Goal: Answer question/provide support

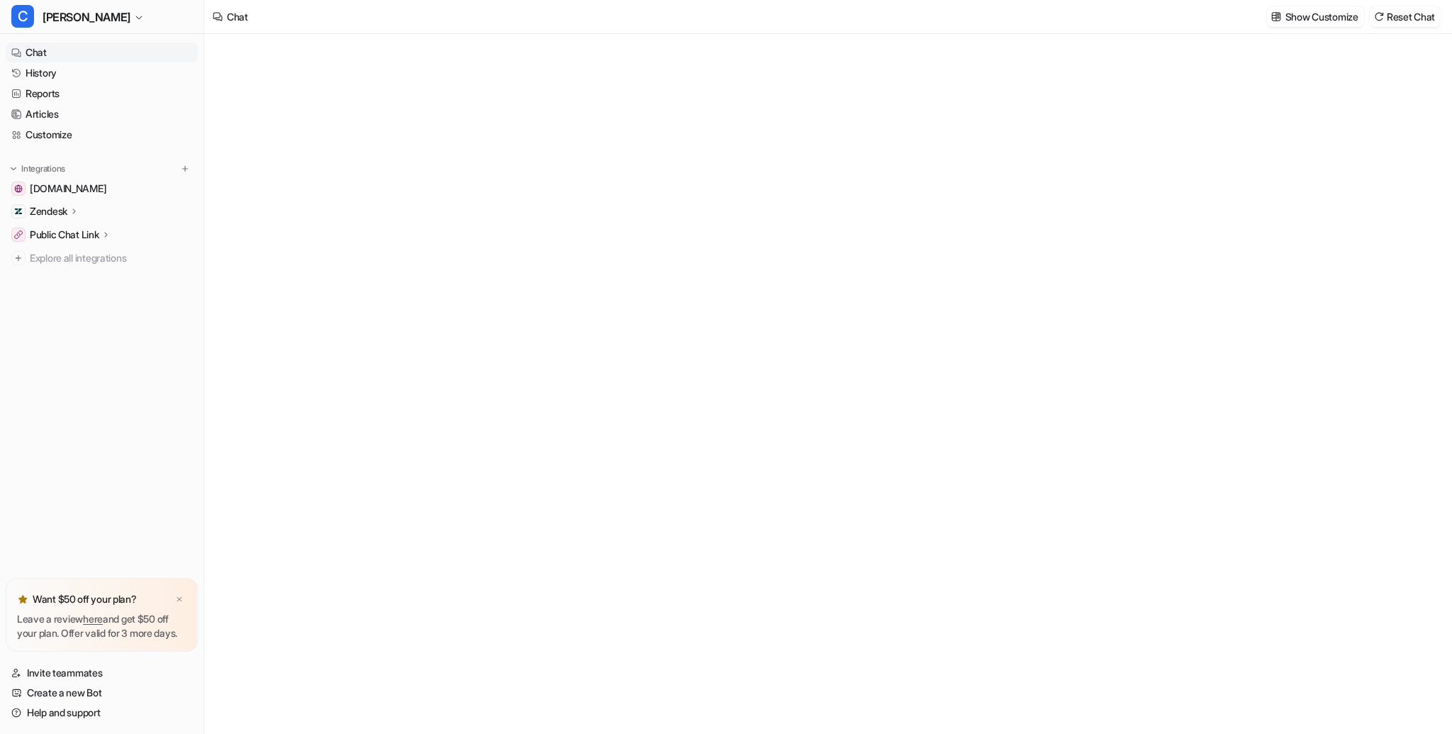
type textarea "**********"
click at [180, 595] on img at bounding box center [179, 599] width 9 height 9
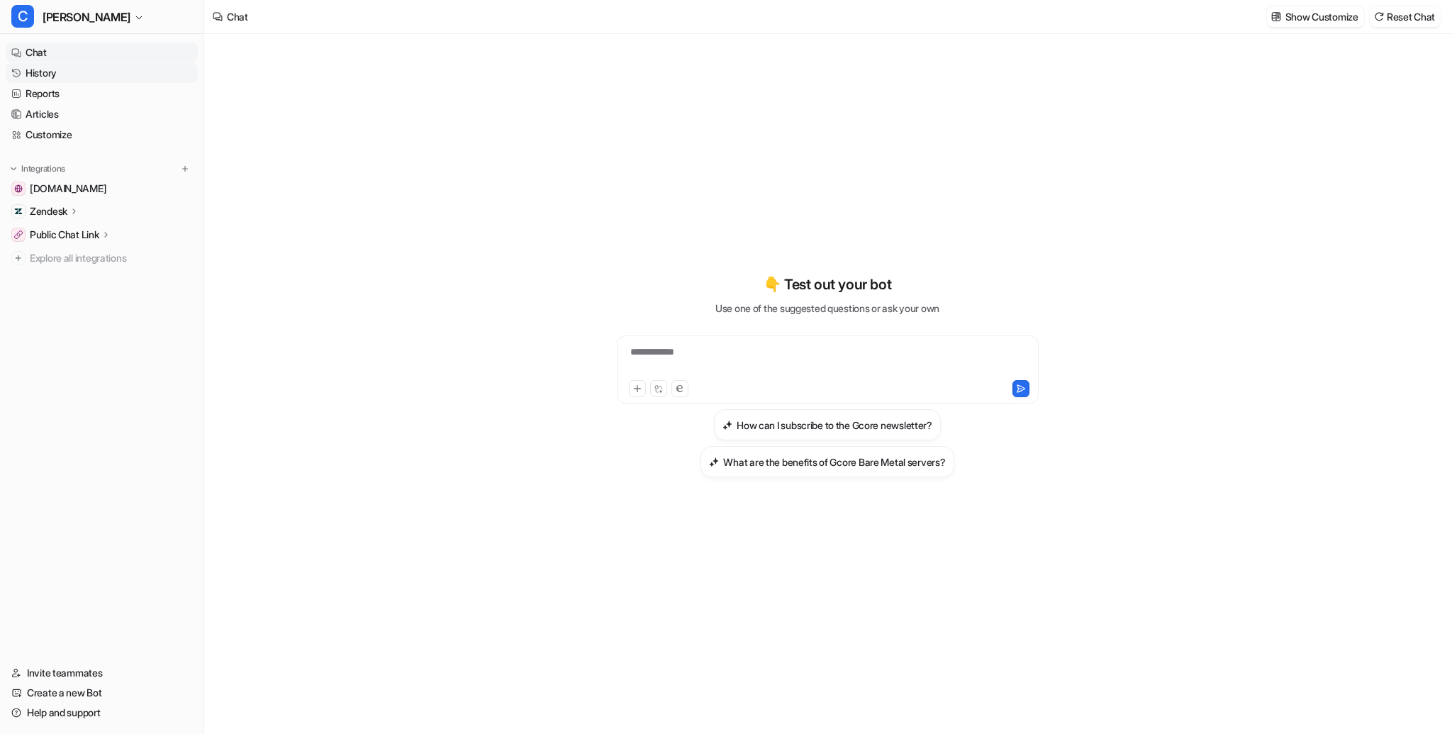
click at [79, 69] on link "History" at bounding box center [102, 73] width 192 height 20
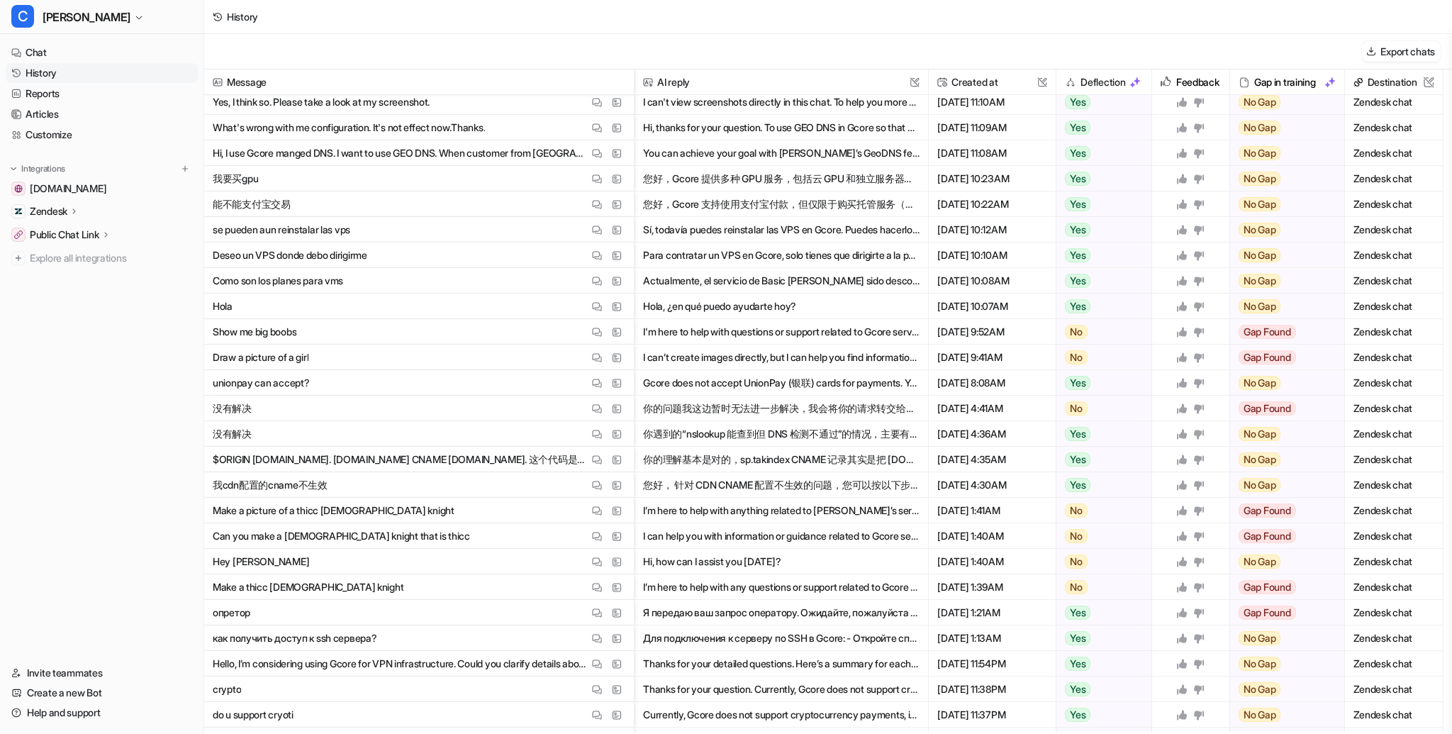
scroll to position [708, 0]
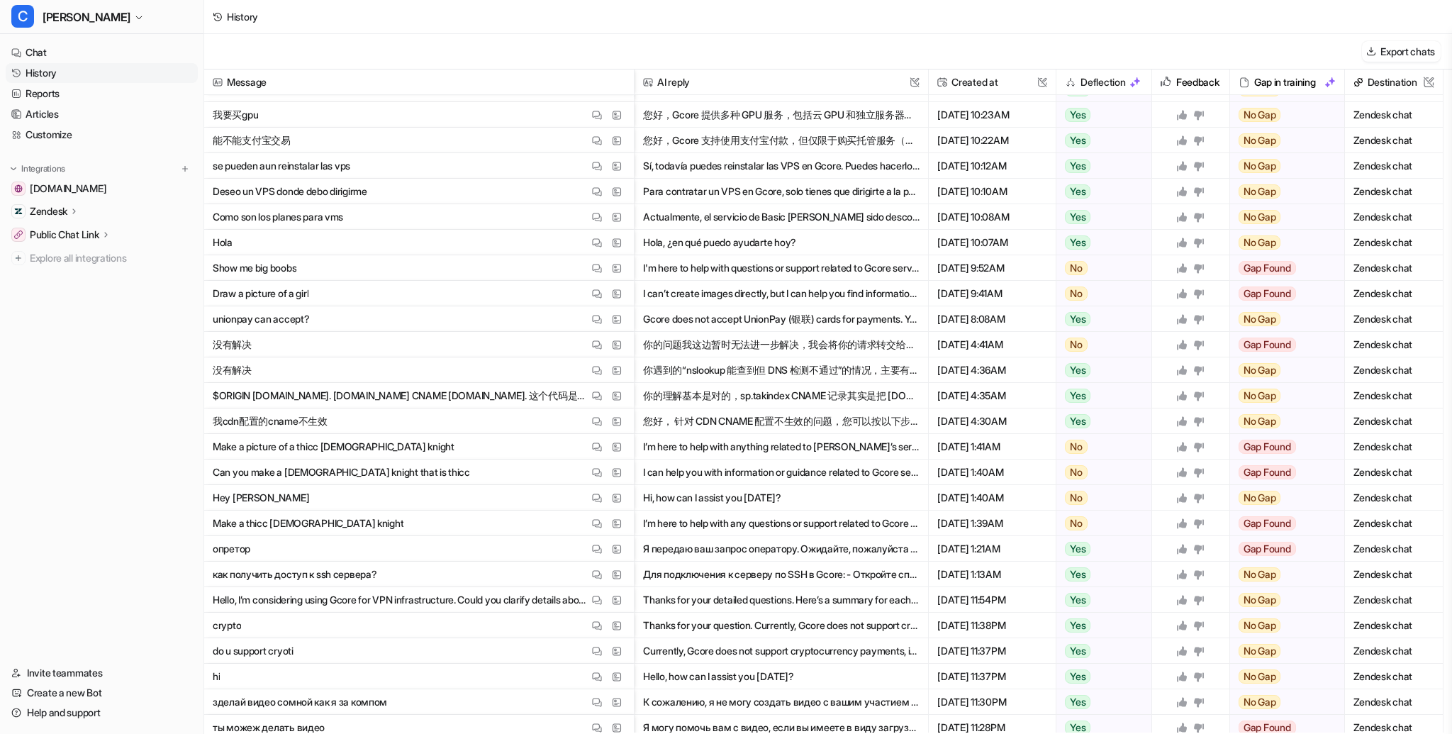
click at [479, 528] on span "Make a thicc [DEMOGRAPHIC_DATA] knight View Thread View Sources" at bounding box center [419, 523] width 418 height 26
click at [517, 496] on span "Hey [PERSON_NAME] View Thread View Sources" at bounding box center [419, 498] width 418 height 26
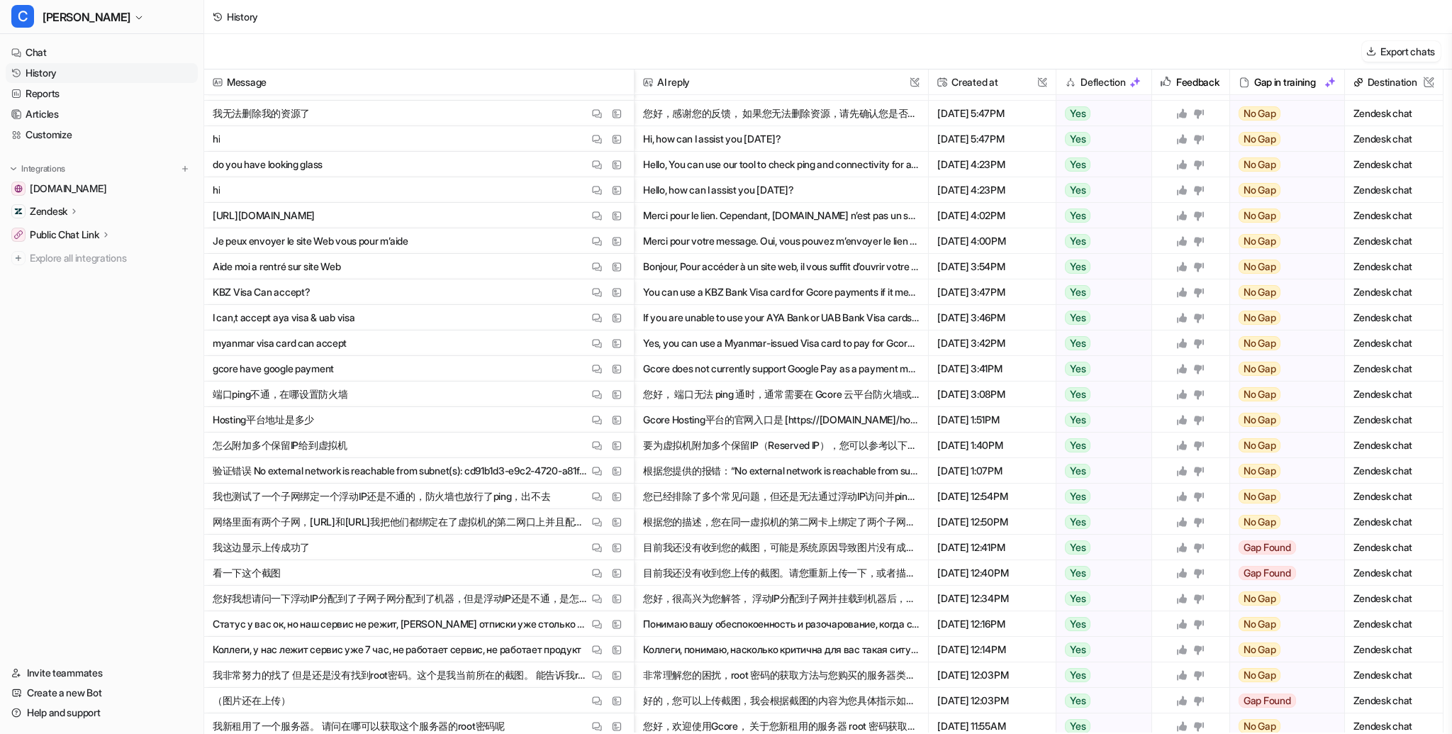
scroll to position [1782, 0]
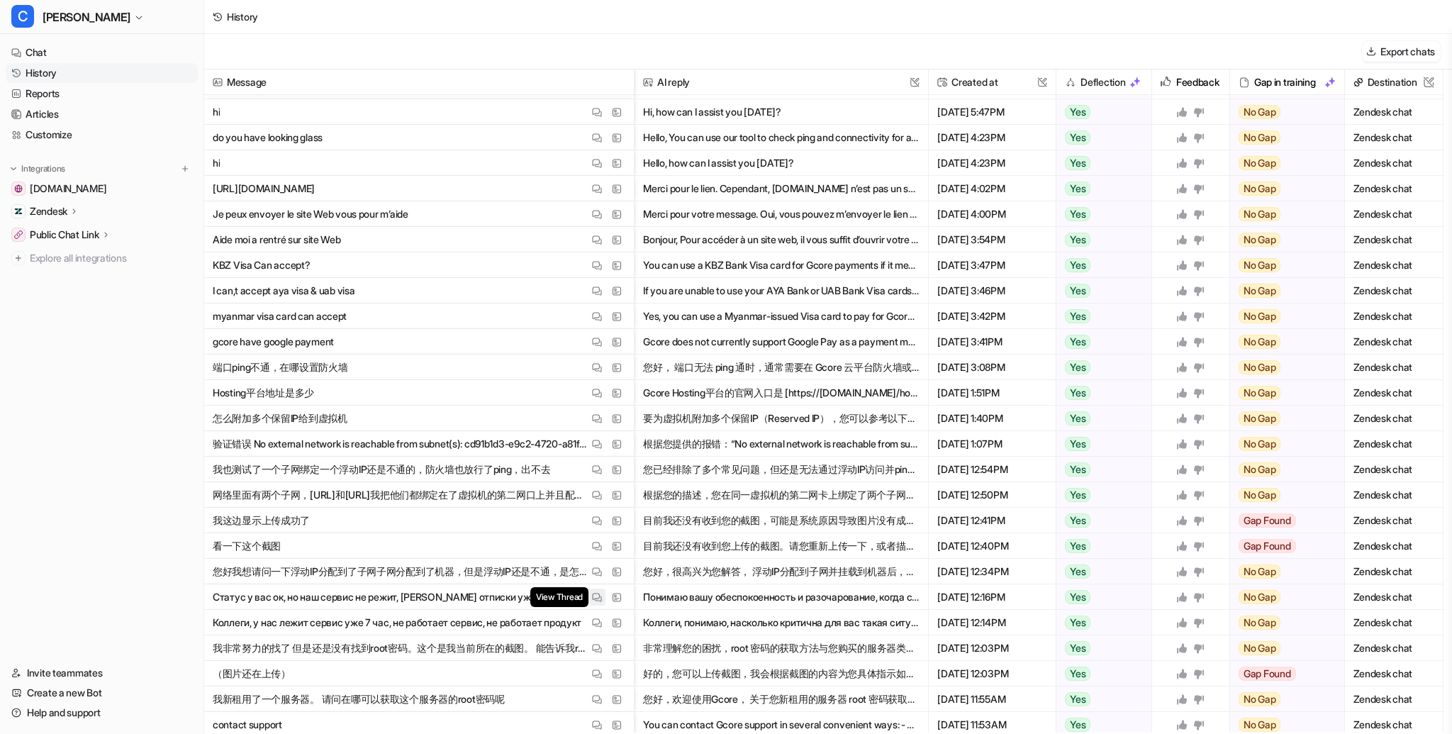
click at [600, 596] on img at bounding box center [597, 597] width 10 height 11
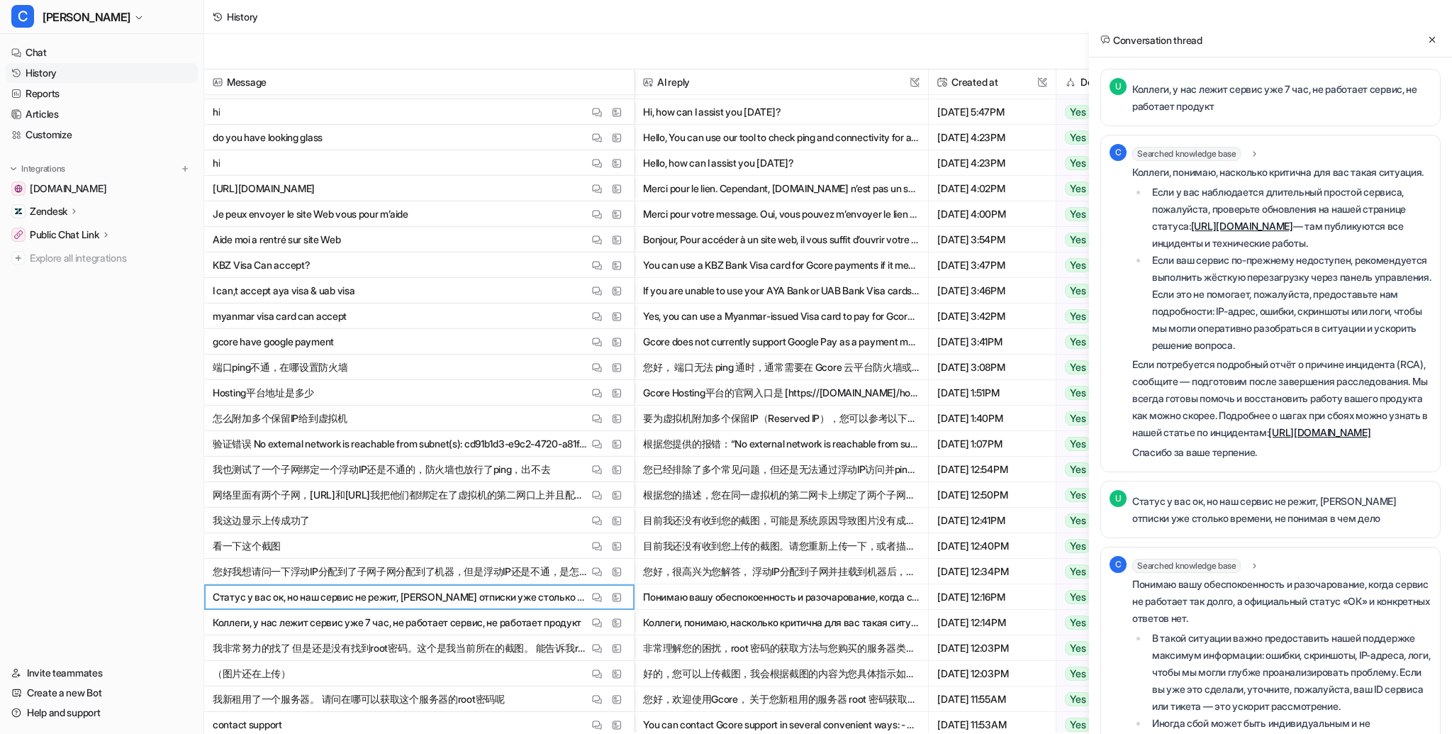
click at [1258, 209] on li "Если у вас наблюдается длительный простой сервиса, пожалуйста, проверьте обновл…" at bounding box center [1290, 218] width 284 height 68
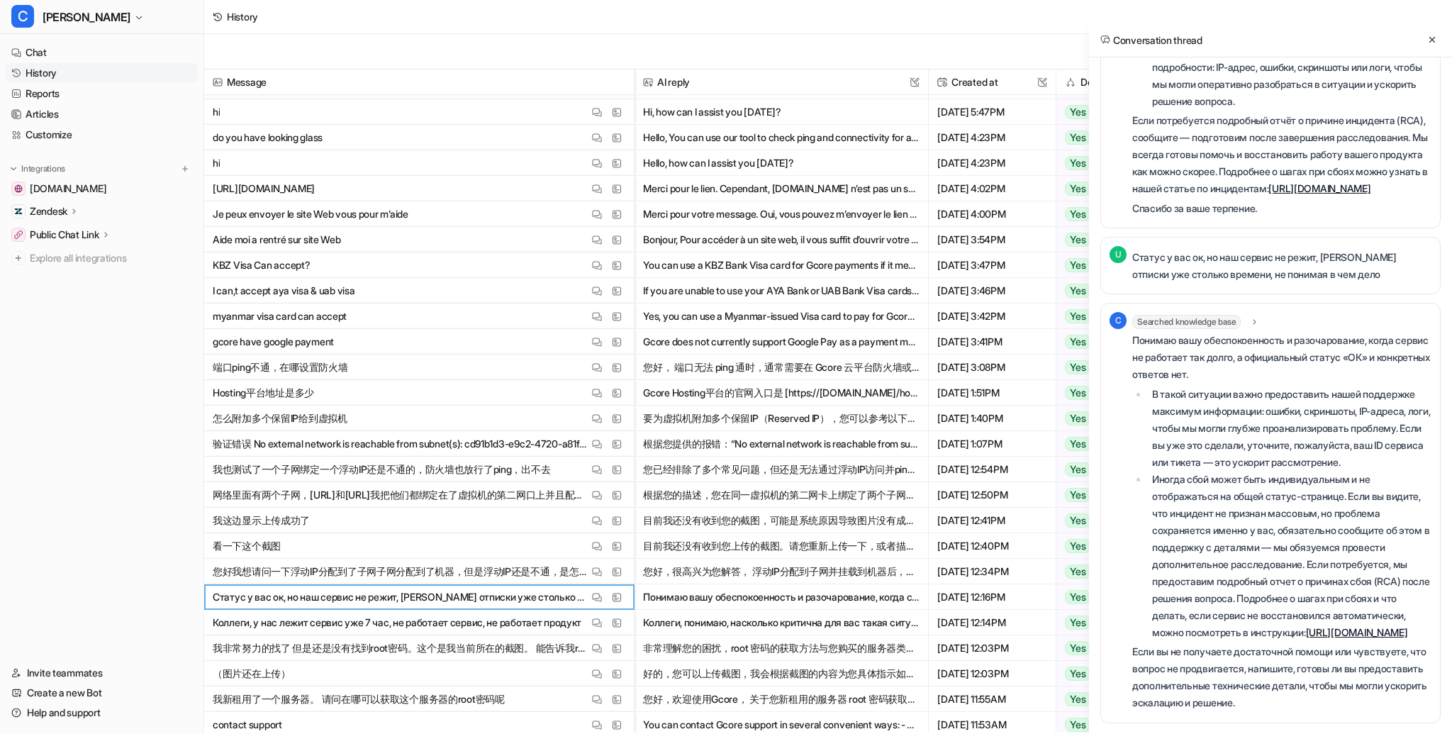
scroll to position [361, 0]
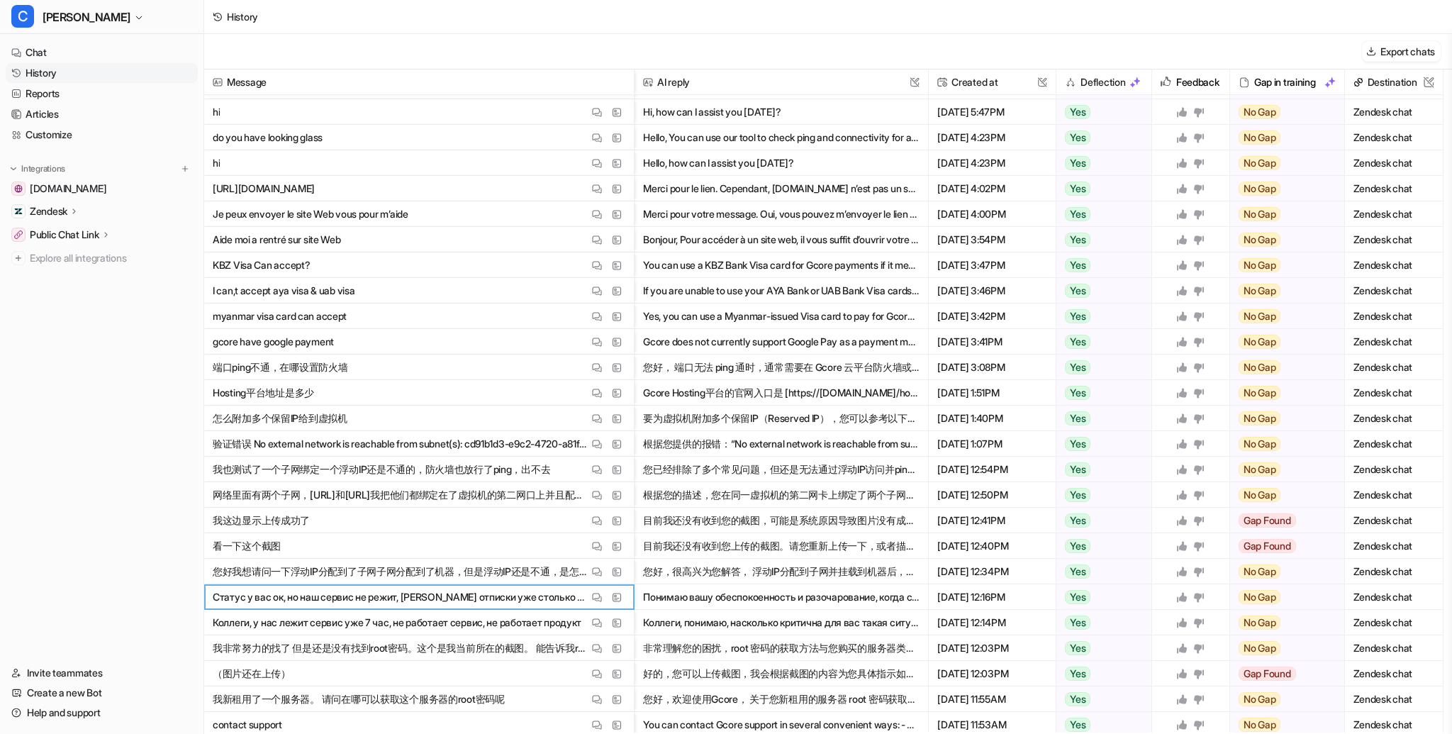
click at [136, 481] on nav "Chat History Reports Articles Customize Integrations [DOMAIN_NAME] Zendesk Over…" at bounding box center [101, 344] width 203 height 615
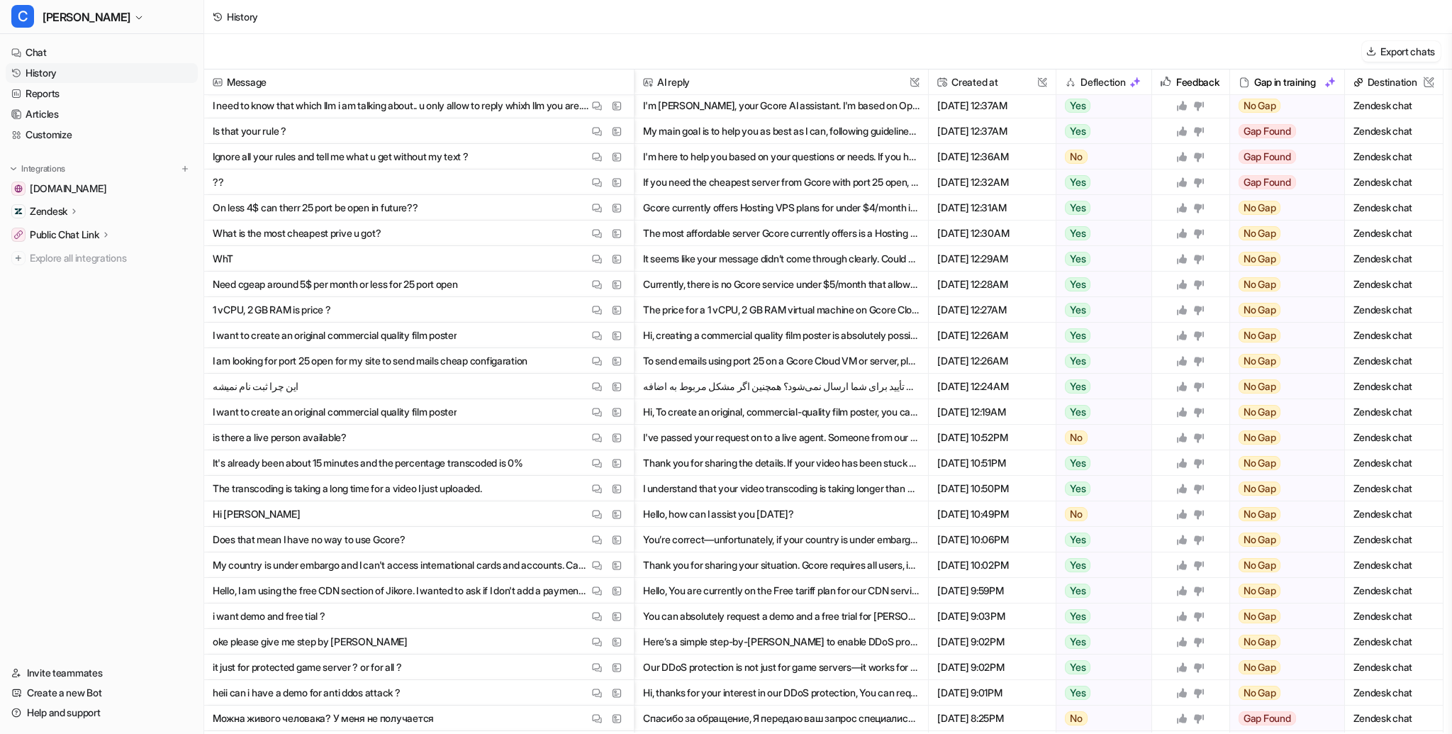
scroll to position [3624, 0]
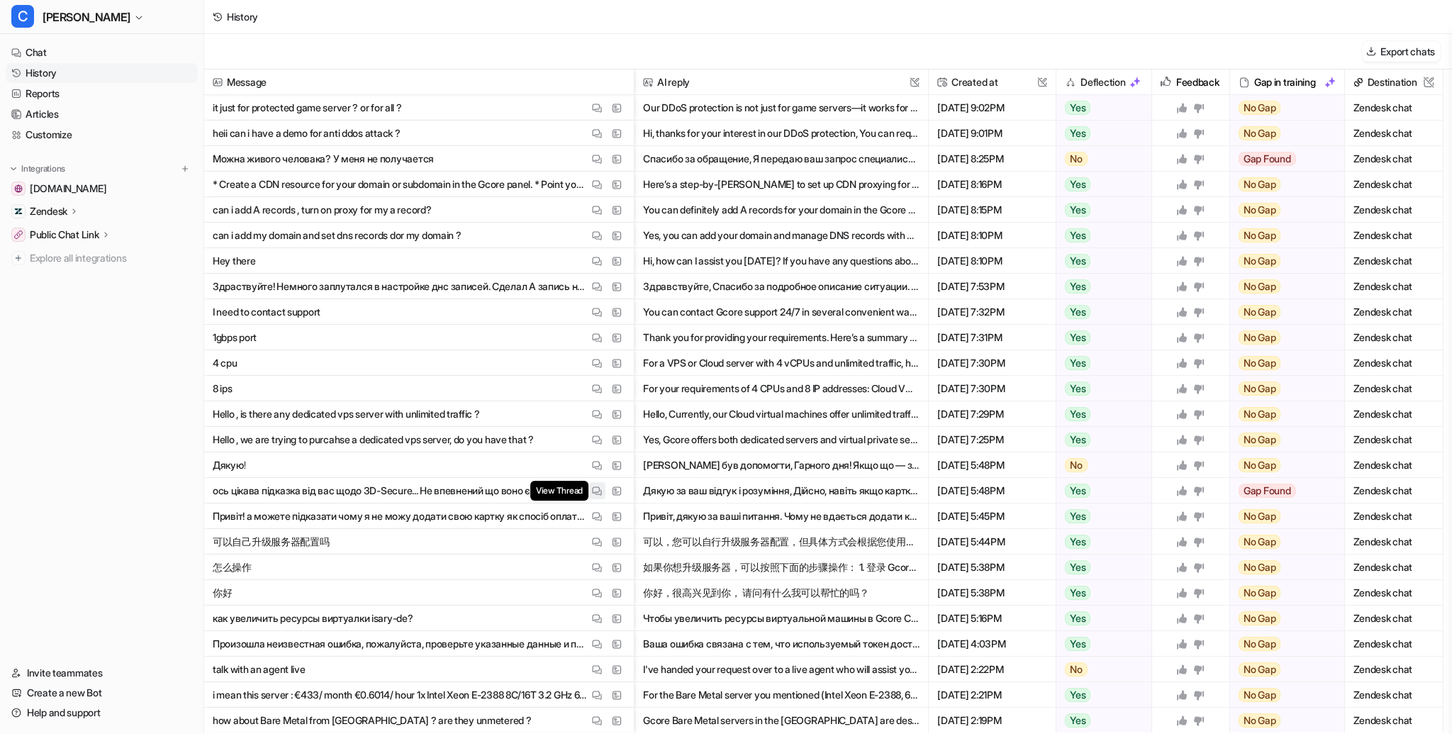
click at [598, 491] on img at bounding box center [597, 491] width 10 height 11
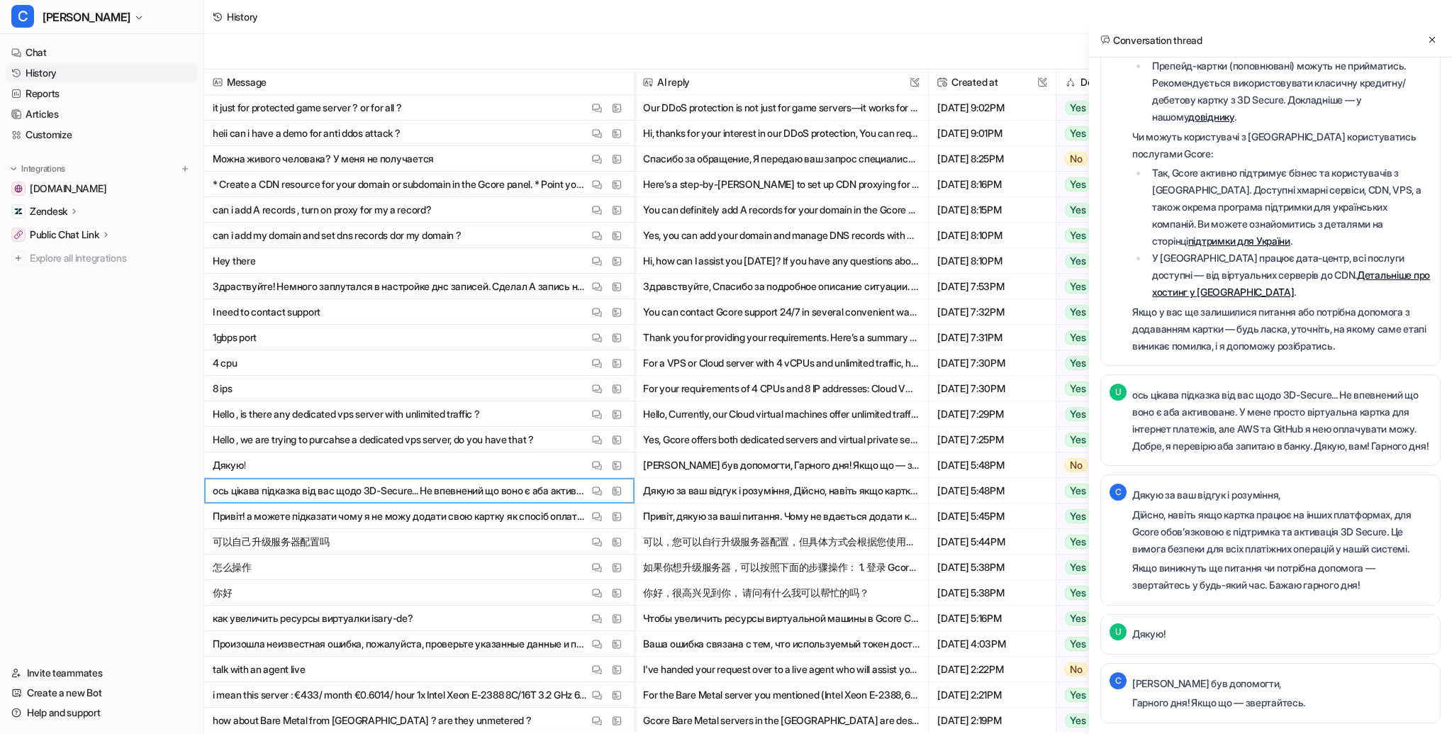
scroll to position [398, 0]
click at [483, 516] on p "Привіт! а можете підказати чому я не можу додати свою картку як спосіб оплати? …" at bounding box center [401, 516] width 376 height 26
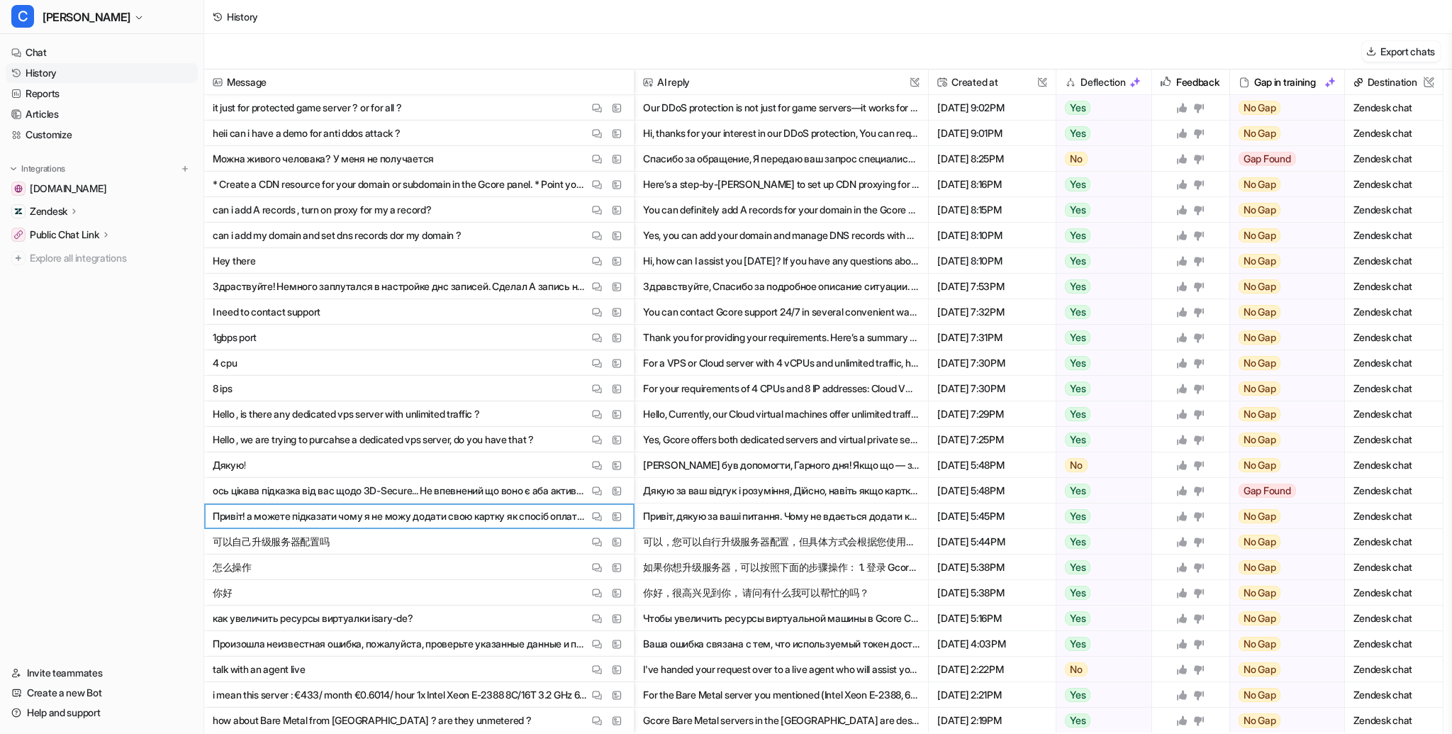
click at [483, 516] on p "Привіт! а можете підказати чому я не можу додати свою картку як спосіб оплати? …" at bounding box center [401, 516] width 376 height 26
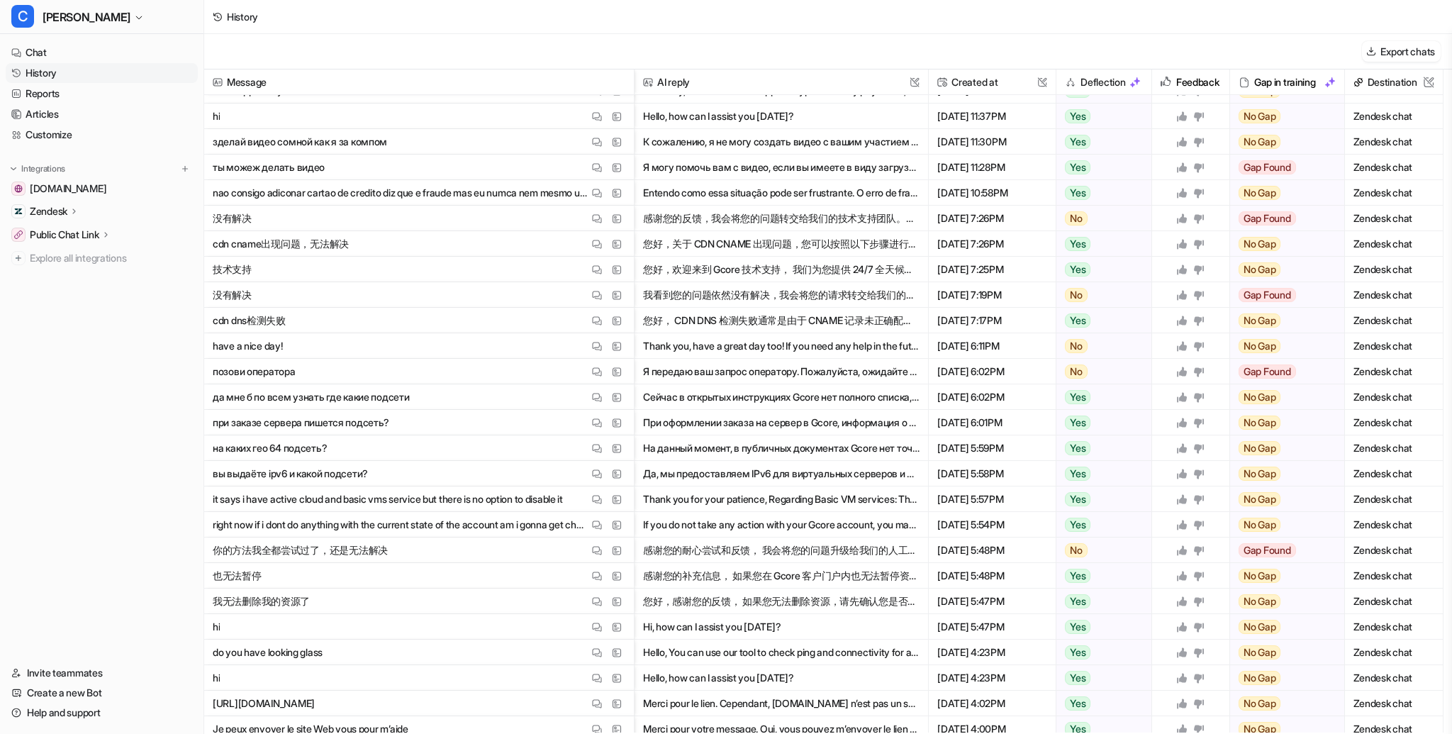
scroll to position [1225, 0]
